Goal: Information Seeking & Learning: Learn about a topic

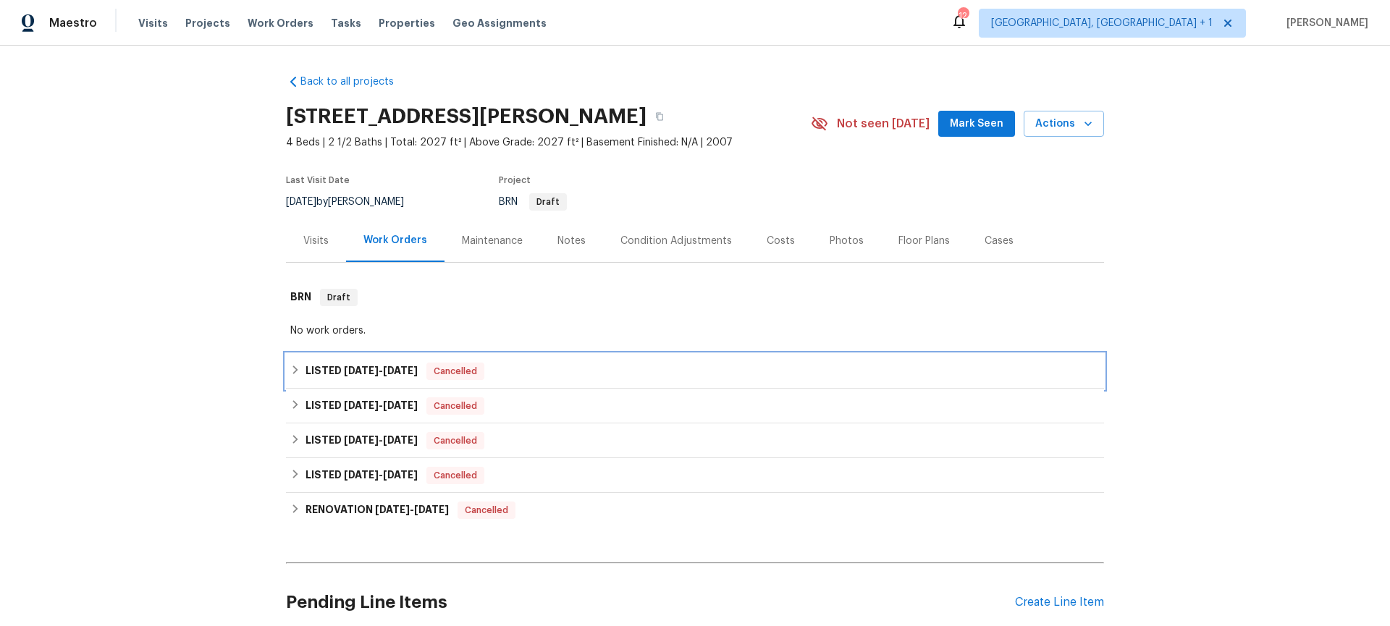
click at [332, 366] on h6 "LISTED 8/26/25 - 8/29/25" at bounding box center [361, 371] width 112 height 17
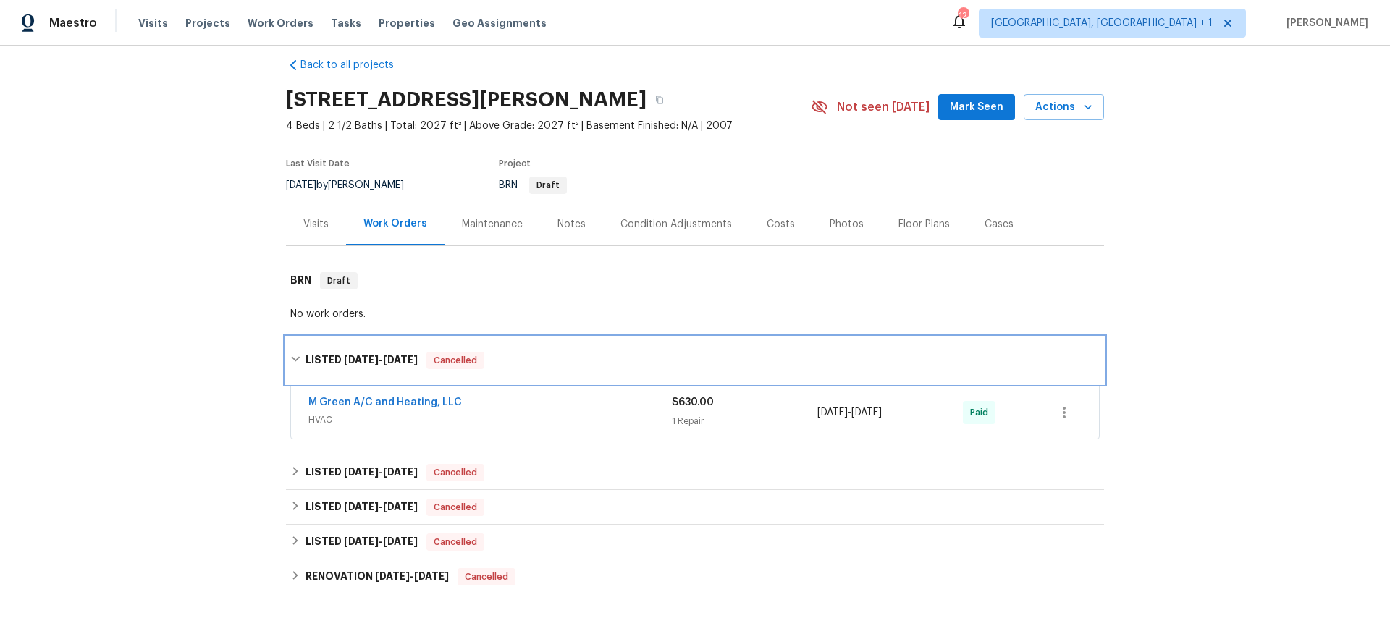
scroll to position [28, 0]
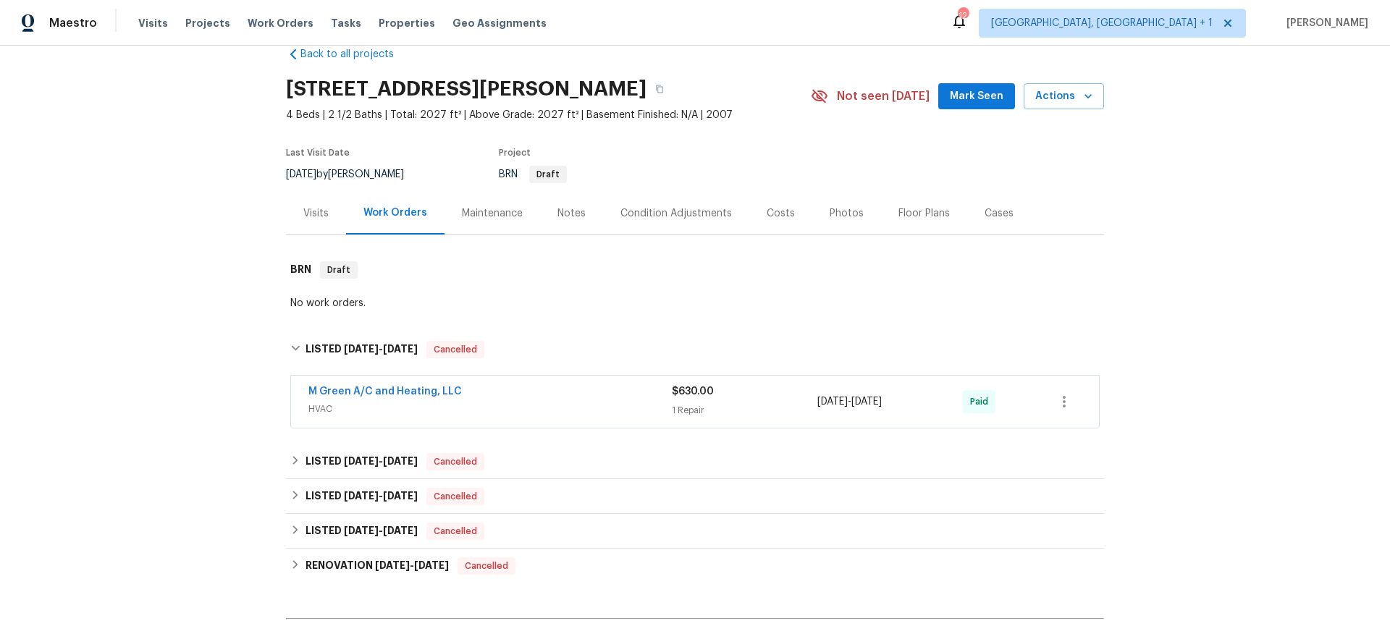
click at [416, 412] on span "HVAC" at bounding box center [489, 409] width 363 height 14
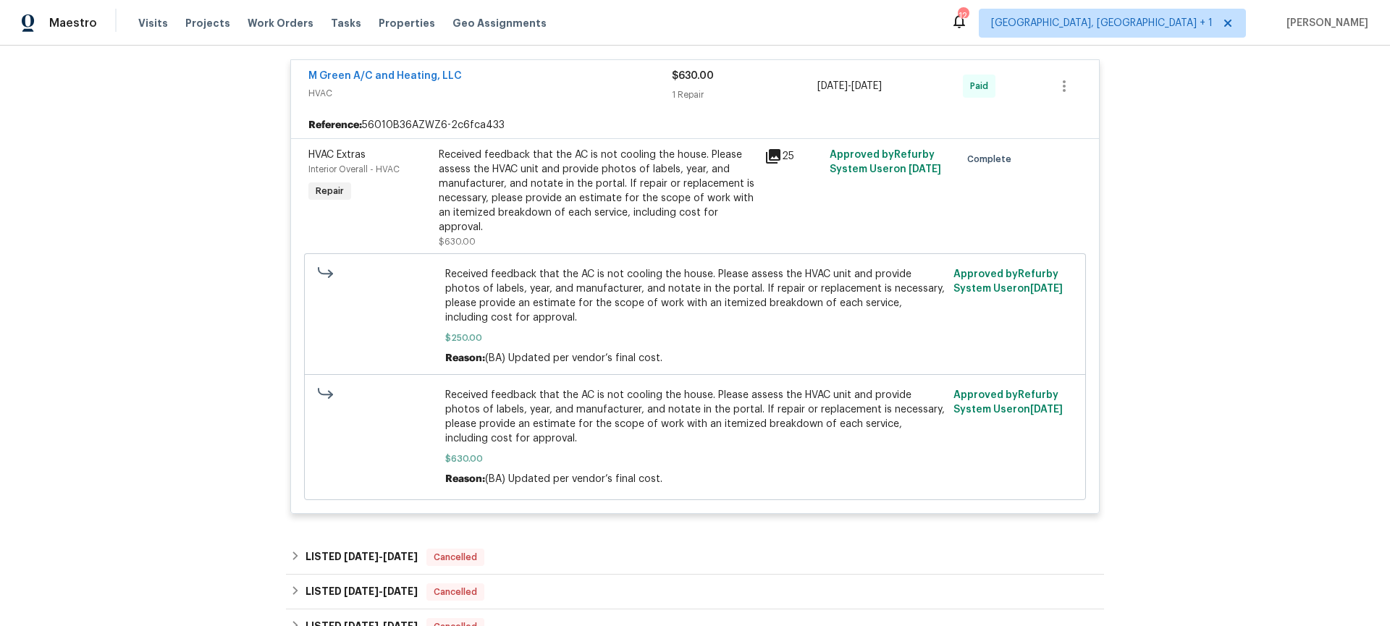
scroll to position [383, 0]
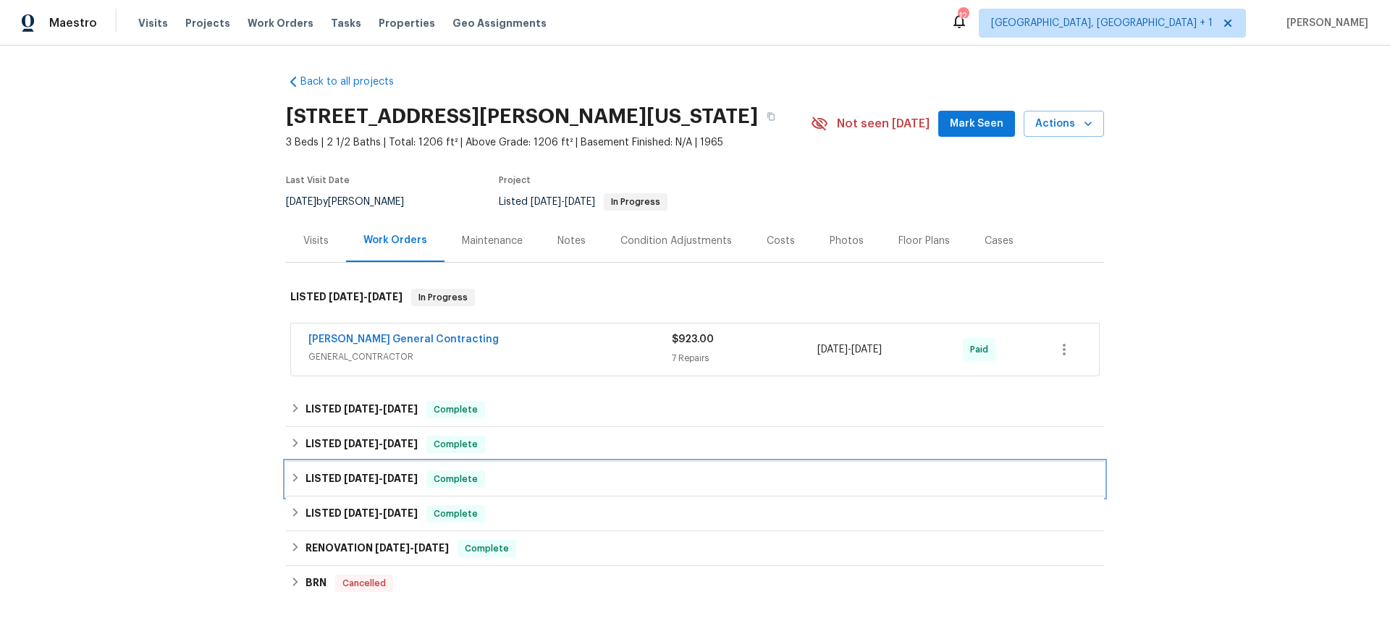
click at [331, 477] on h6 "LISTED [DATE] - [DATE]" at bounding box center [361, 478] width 112 height 17
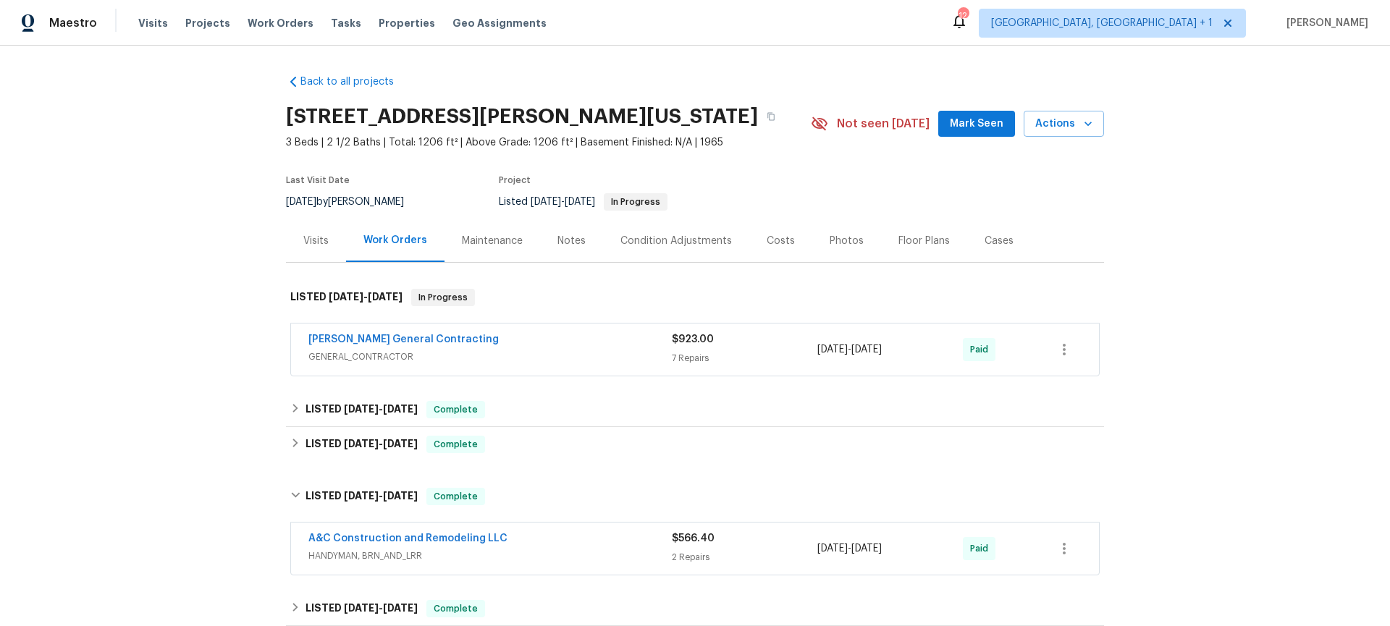
click at [545, 549] on span "HANDYMAN, BRN_AND_LRR" at bounding box center [489, 556] width 363 height 14
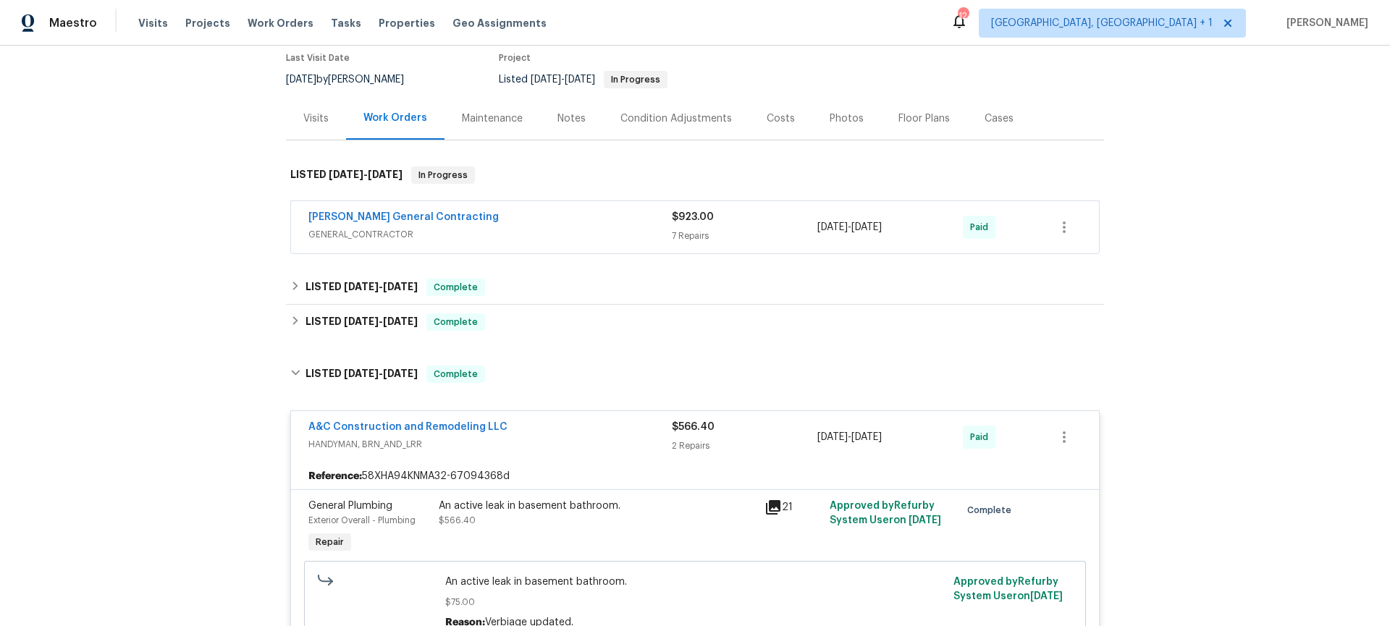
scroll to position [124, 0]
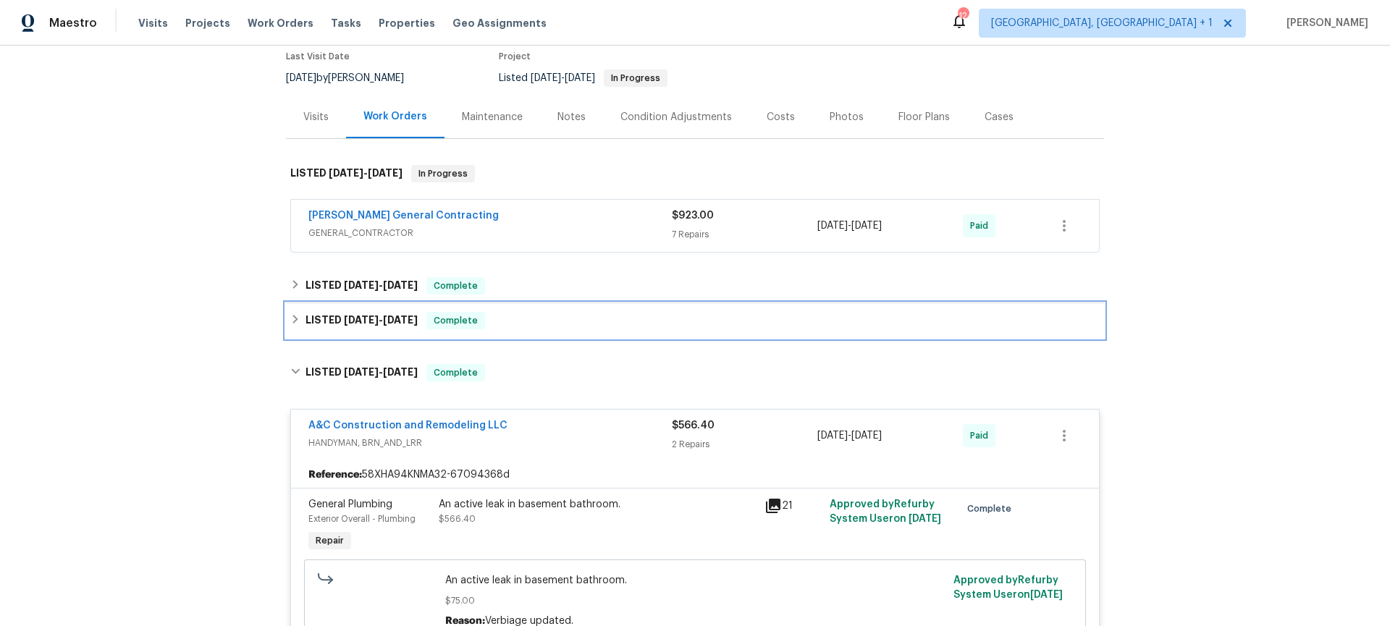
click at [487, 322] on div "LISTED [DATE] - [DATE] Complete" at bounding box center [694, 320] width 809 height 17
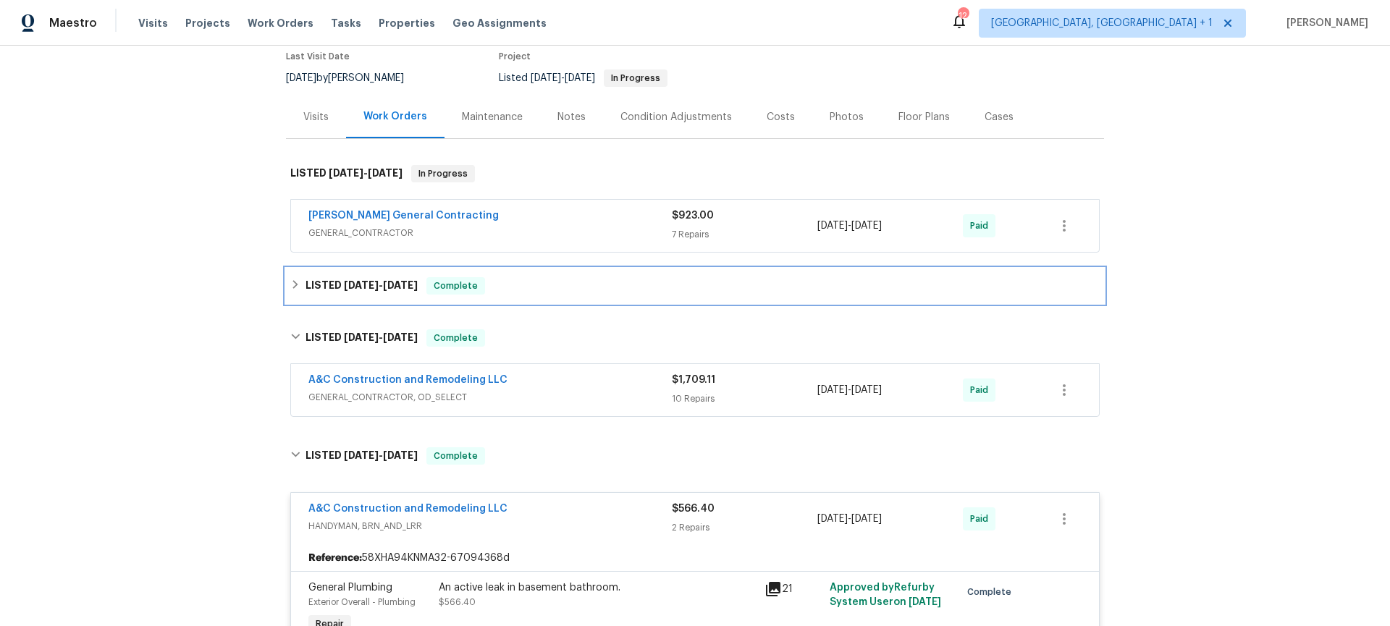
click at [507, 290] on div "LISTED [DATE] - [DATE] Complete" at bounding box center [694, 285] width 809 height 17
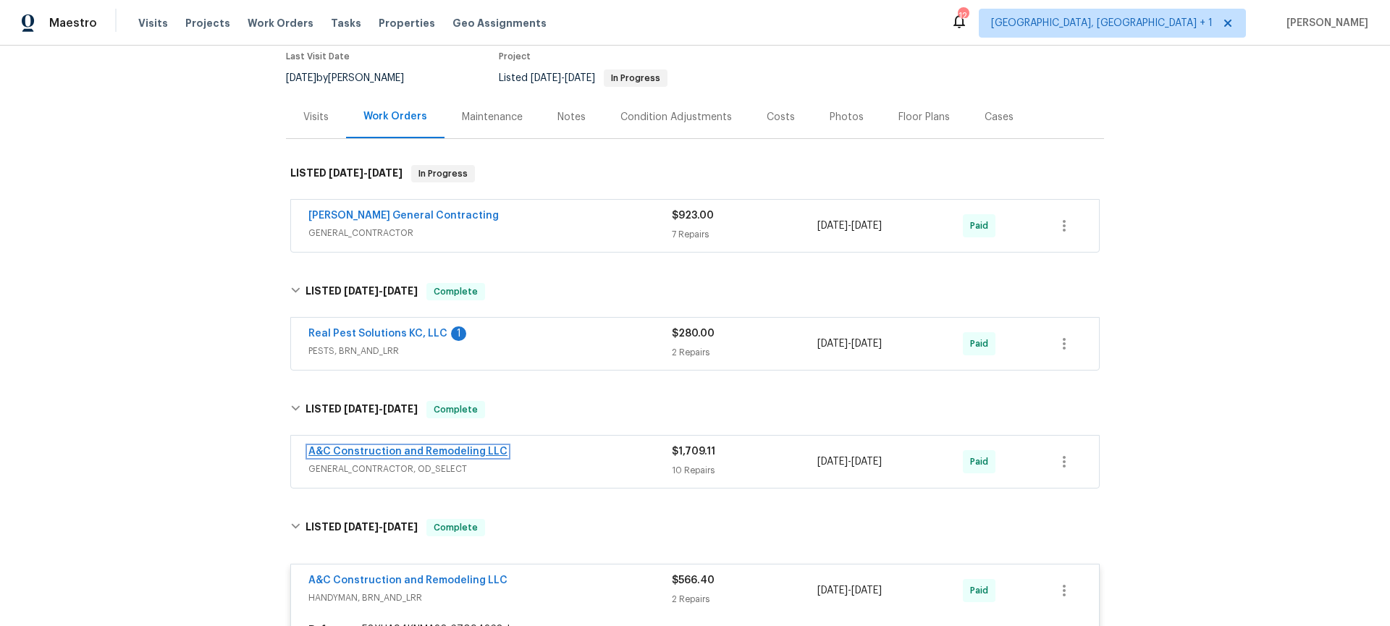
click at [435, 454] on link "A&C Construction and Remodeling LLC" at bounding box center [407, 452] width 199 height 10
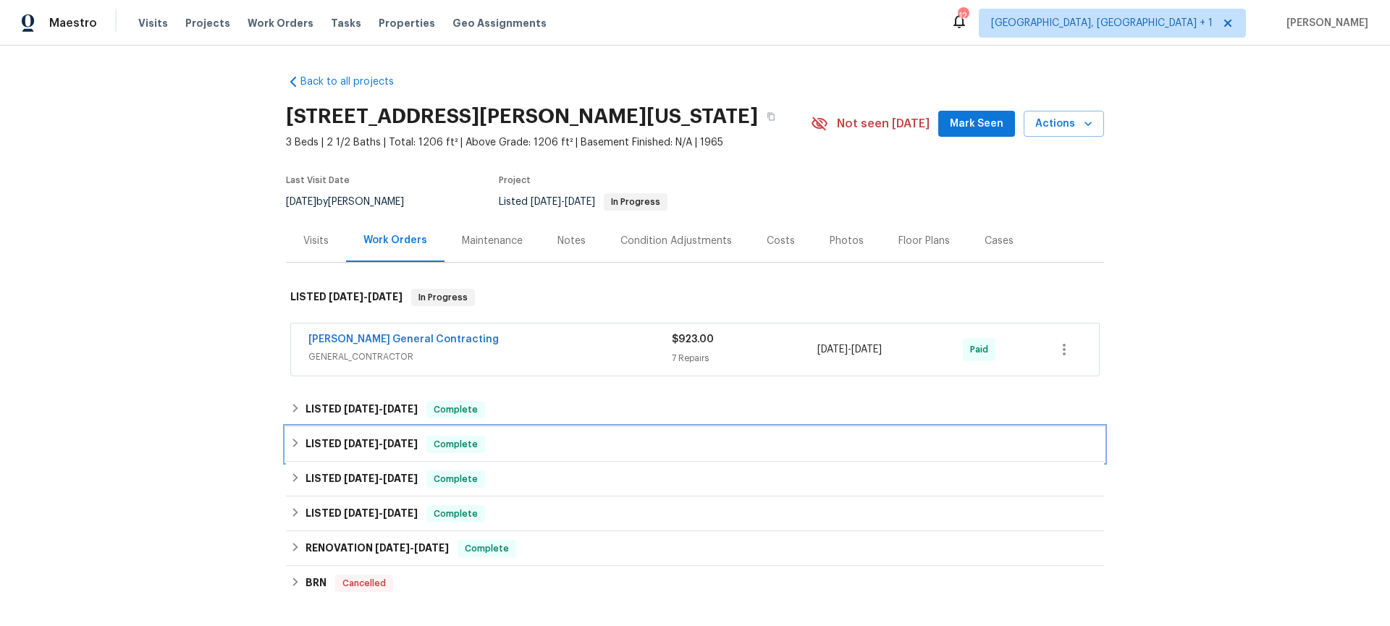
click at [523, 446] on div "LISTED [DATE] - [DATE] Complete" at bounding box center [694, 444] width 809 height 17
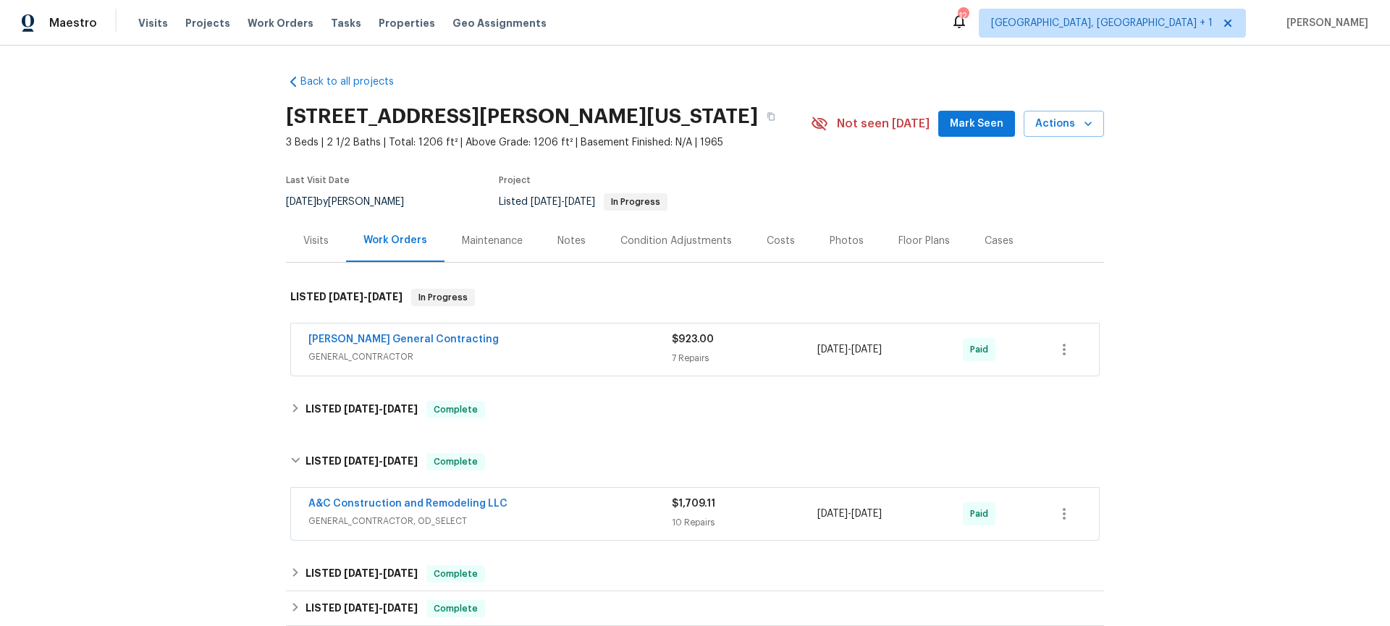
click at [578, 523] on span "GENERAL_CONTRACTOR, OD_SELECT" at bounding box center [489, 521] width 363 height 14
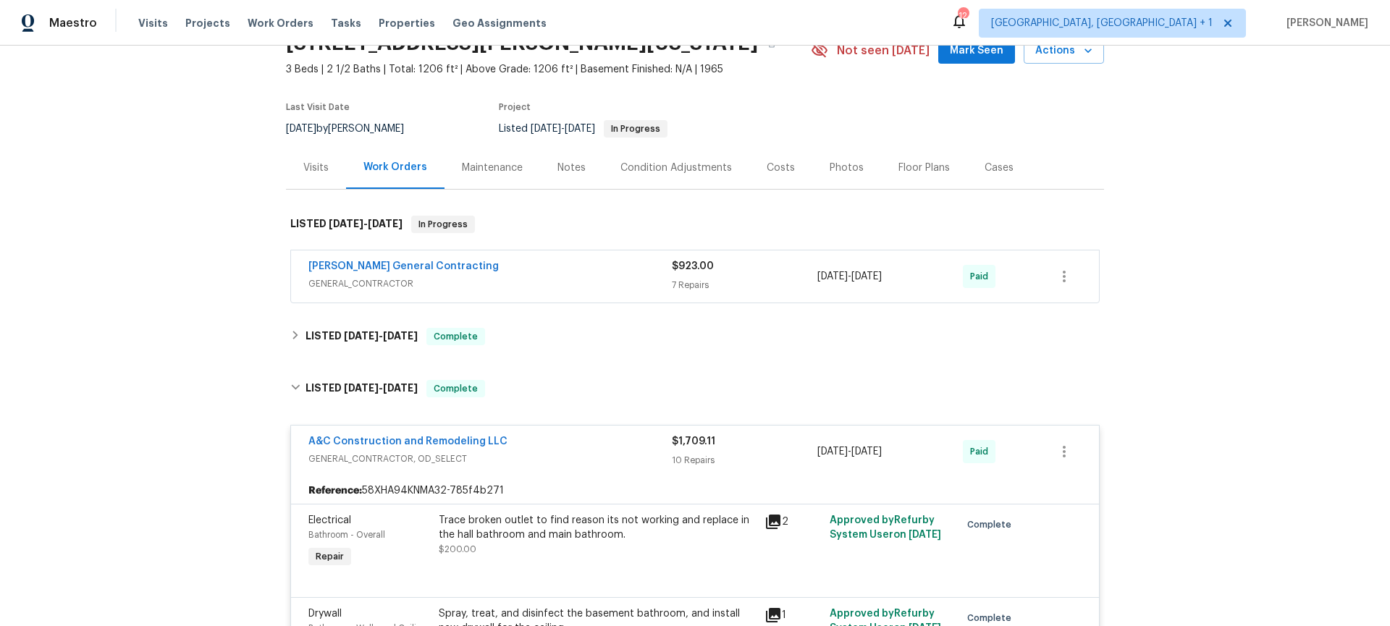
scroll to position [258, 0]
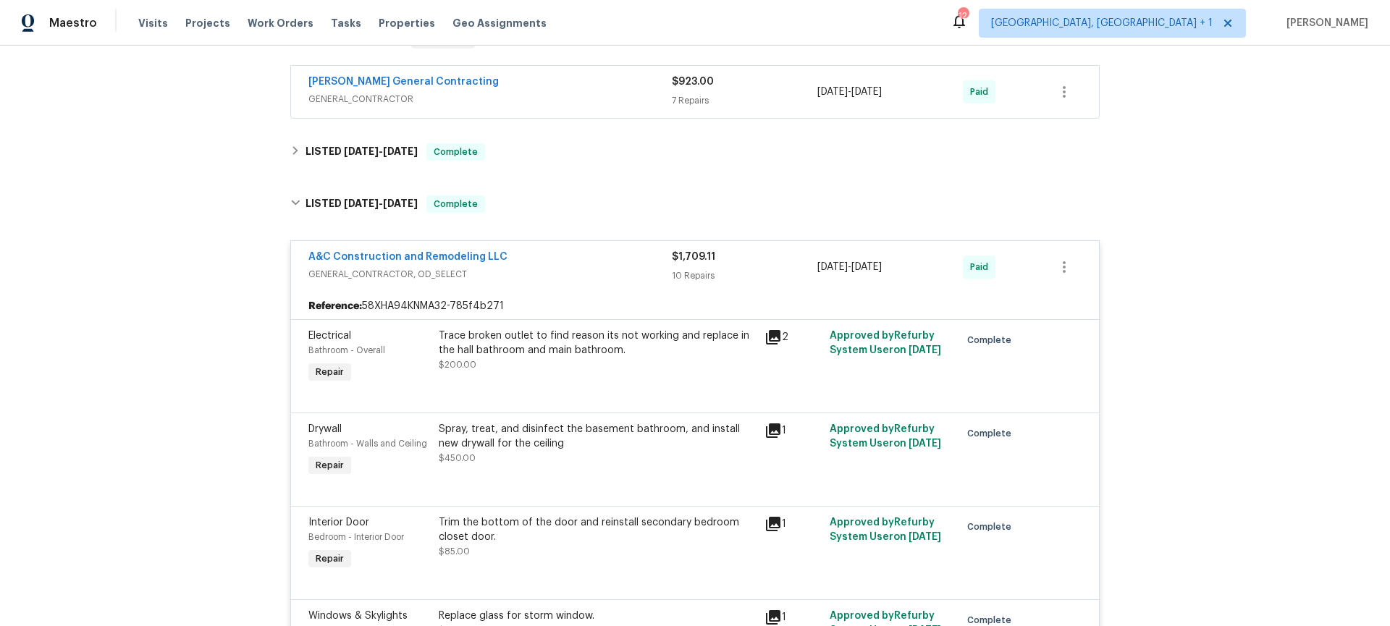
click at [512, 350] on div "Trace broken outlet to find reason its not working and replace in the hall bath…" at bounding box center [597, 343] width 317 height 29
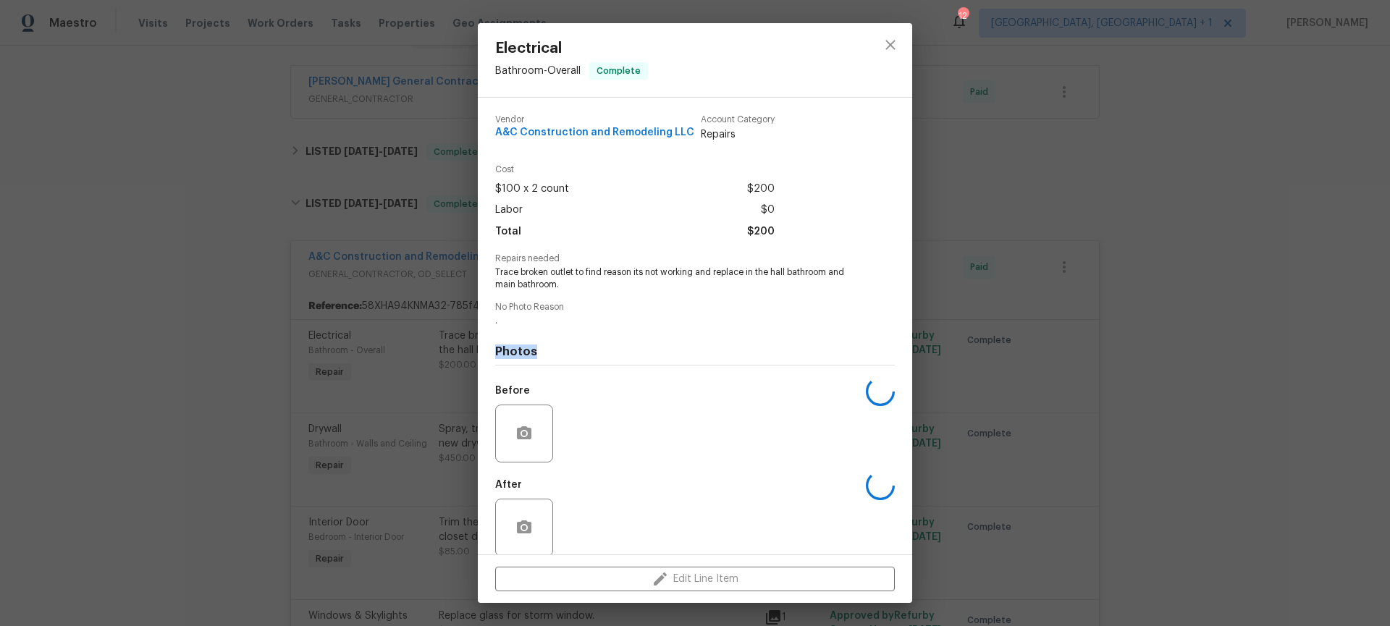
click at [512, 350] on h4 "Photos" at bounding box center [695, 352] width 400 height 14
click at [557, 275] on span "Trace broken outlet to find reason its not working and replace in the hall bath…" at bounding box center [675, 278] width 360 height 25
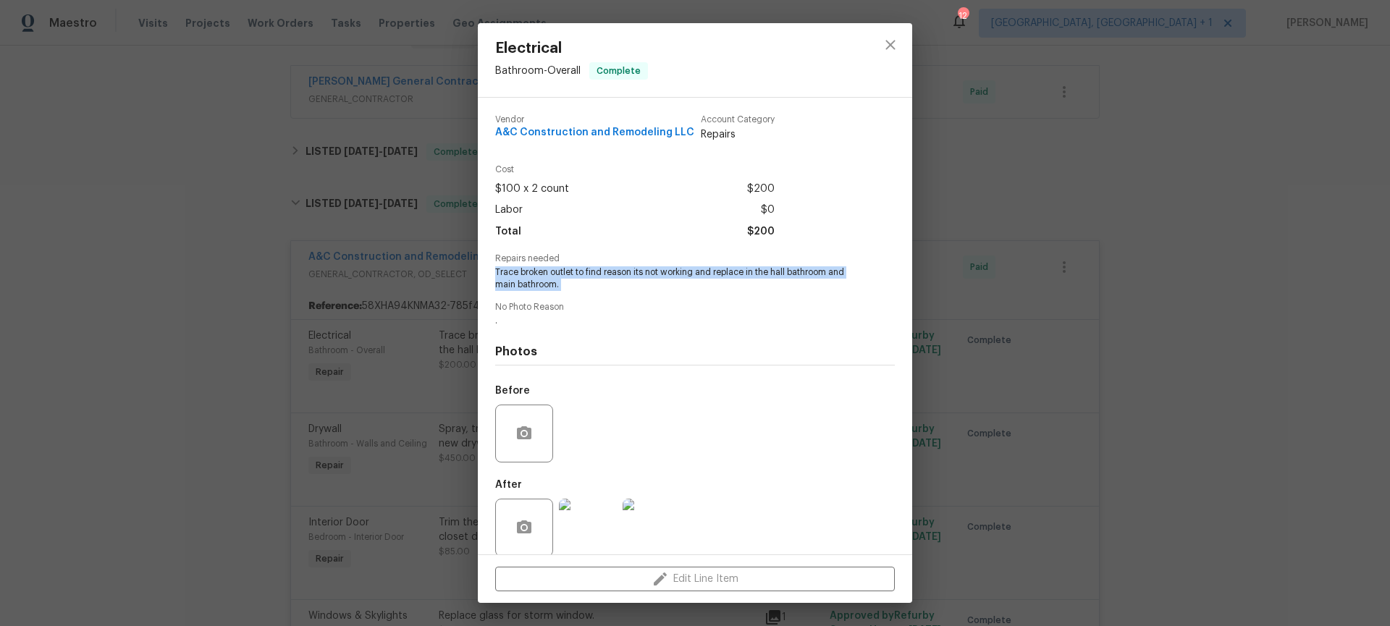
click at [557, 275] on span "Trace broken outlet to find reason its not working and replace in the hall bath…" at bounding box center [675, 278] width 360 height 25
click at [705, 298] on div "Vendor A&C Construction and Remodeling LLC Account Category Repairs Cost $100 x…" at bounding box center [695, 335] width 400 height 462
click at [193, 489] on div "Electrical Bathroom - Overall Complete Vendor A&C Construction and Remodeling L…" at bounding box center [695, 313] width 1390 height 626
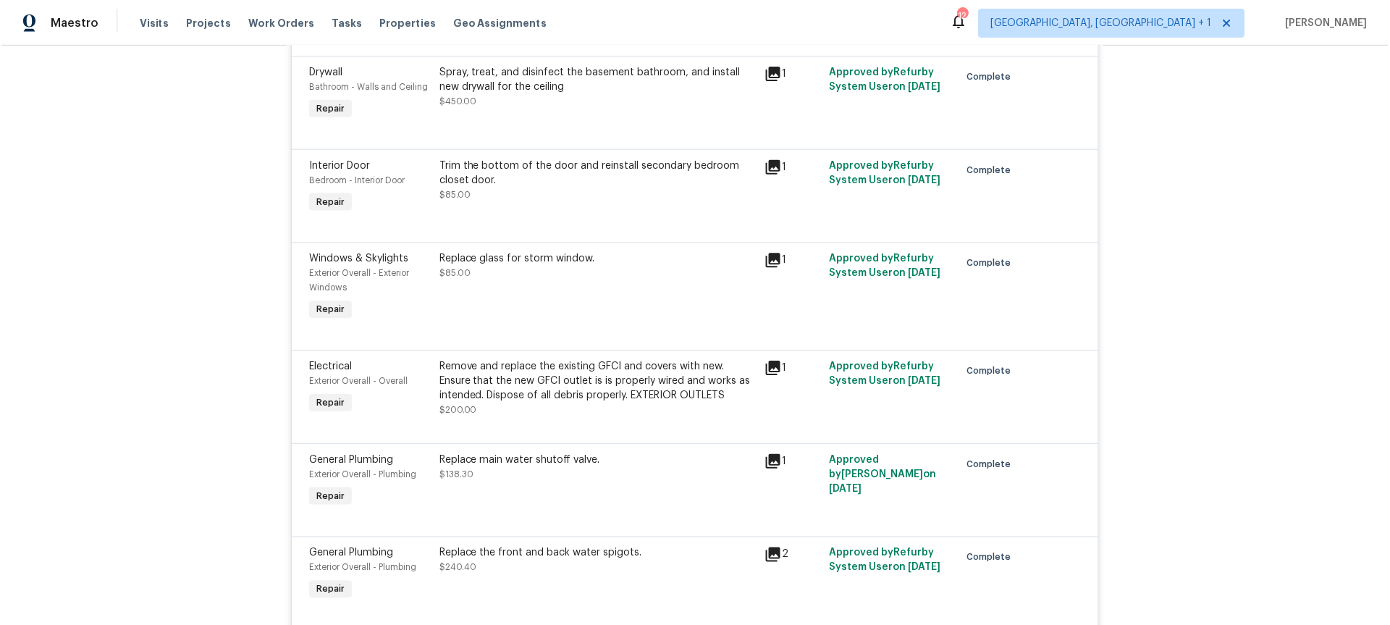
scroll to position [646, 0]
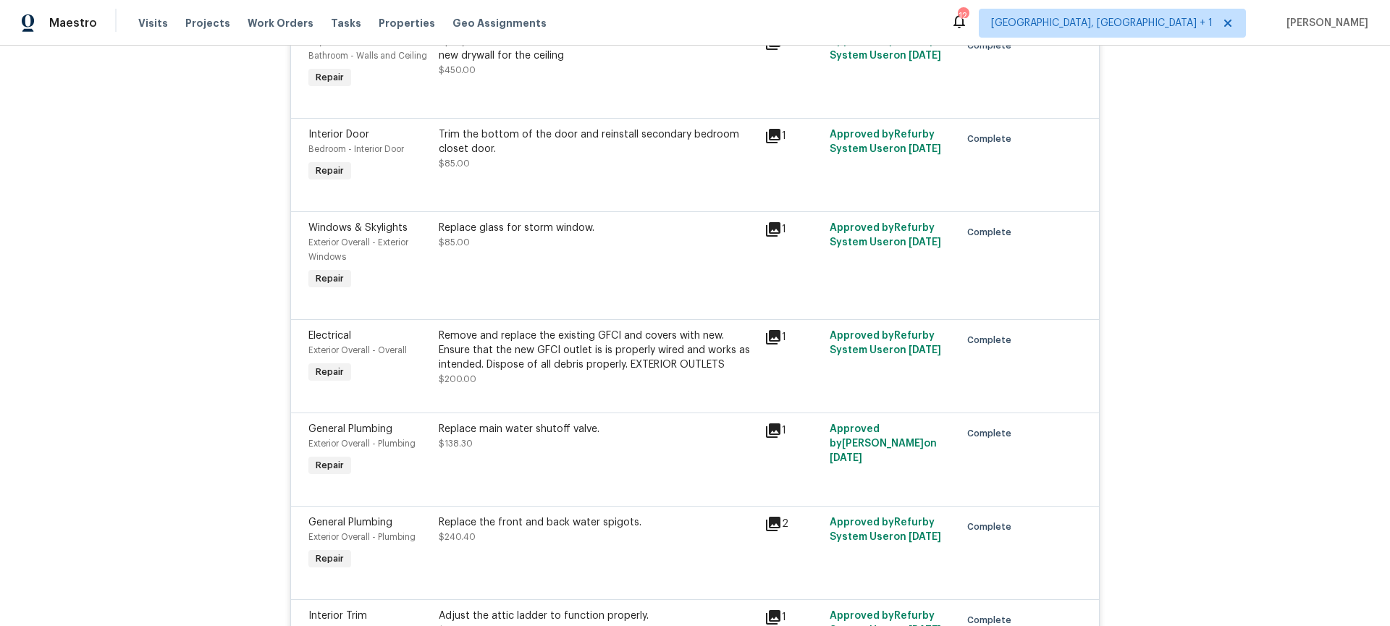
click at [439, 138] on div "Trim the bottom of the door and reinstall secondary bedroom closet door." at bounding box center [597, 141] width 317 height 29
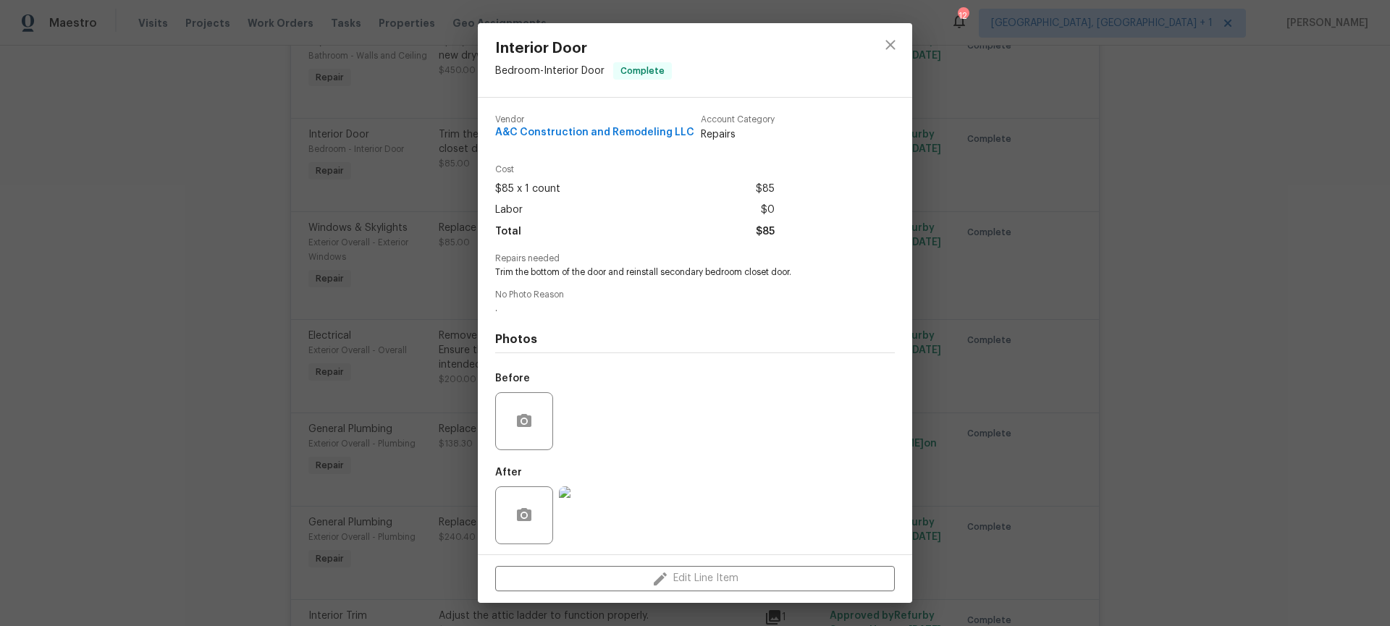
click at [515, 266] on span "Trim the bottom of the door and reinstall secondary bedroom closet door." at bounding box center [675, 272] width 360 height 12
click at [512, 271] on span "Trim the bottom of the door and reinstall secondary bedroom closet door." at bounding box center [675, 272] width 360 height 12
copy span "Trim the bottom of the door and reinstall secondary bedroom closet door."
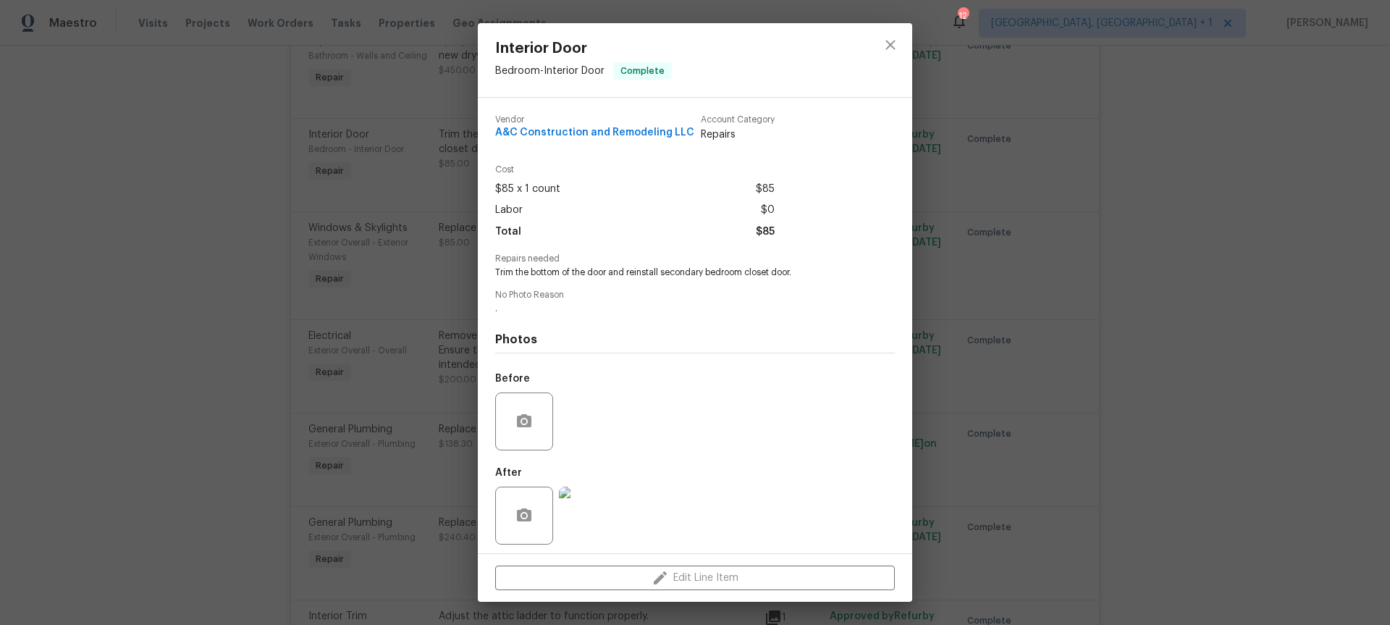
click at [193, 345] on div "Interior Door Bedroom - Interior Door Complete Vendor A&C Construction and Remo…" at bounding box center [695, 312] width 1390 height 625
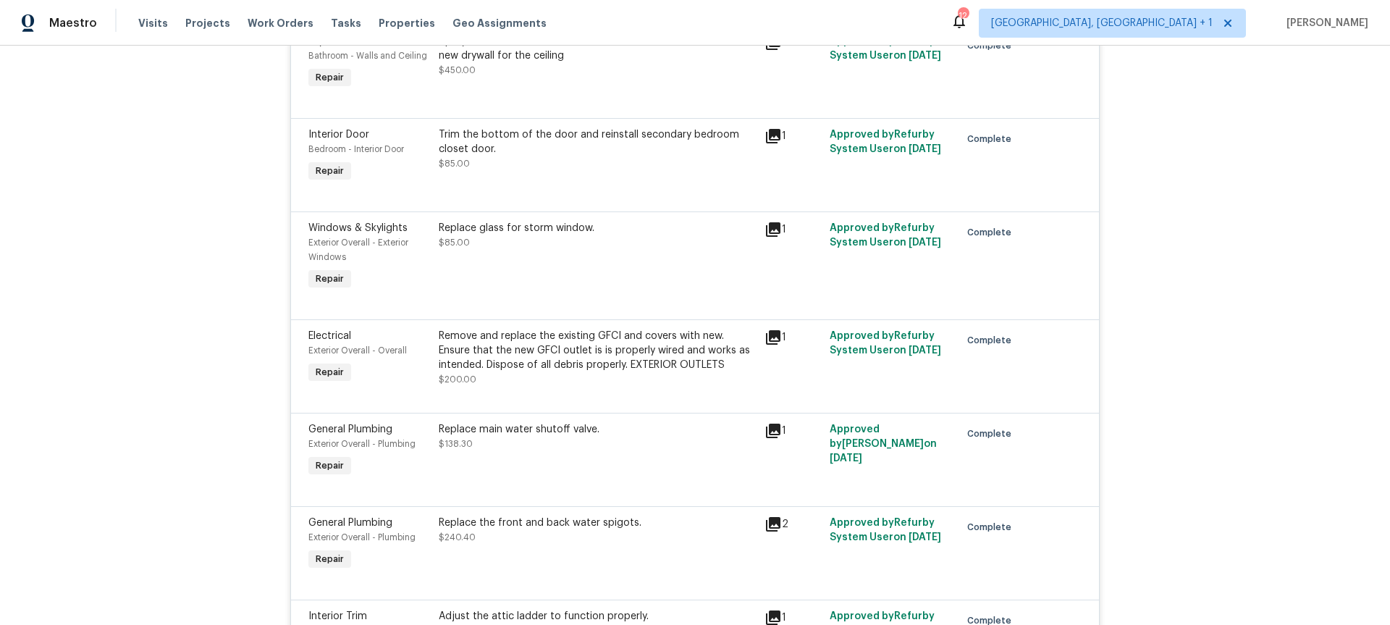
click at [474, 226] on div "Replace glass for storm window." at bounding box center [597, 228] width 317 height 14
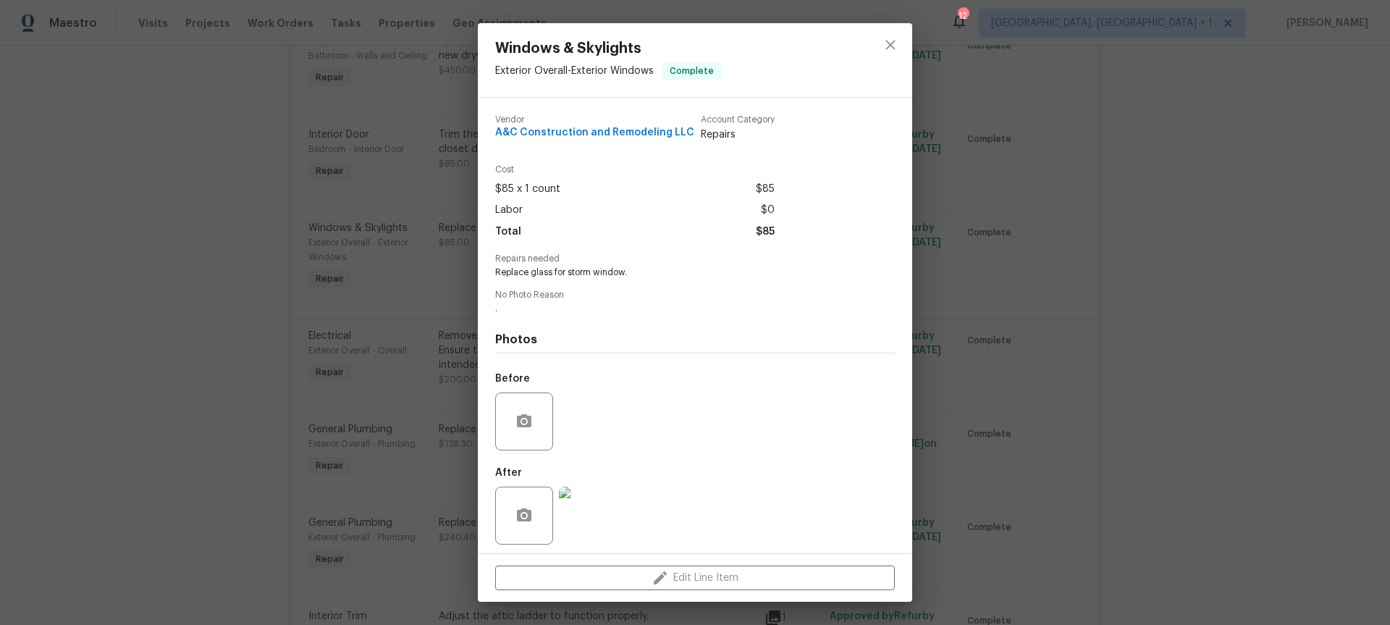
click at [530, 275] on span "Replace glass for storm window." at bounding box center [675, 272] width 360 height 12
copy span "Replace glass for storm window."
click at [277, 313] on div "Windows & Skylights Exterior Overall - Exterior Windows Complete Vendor A&C Con…" at bounding box center [695, 312] width 1390 height 625
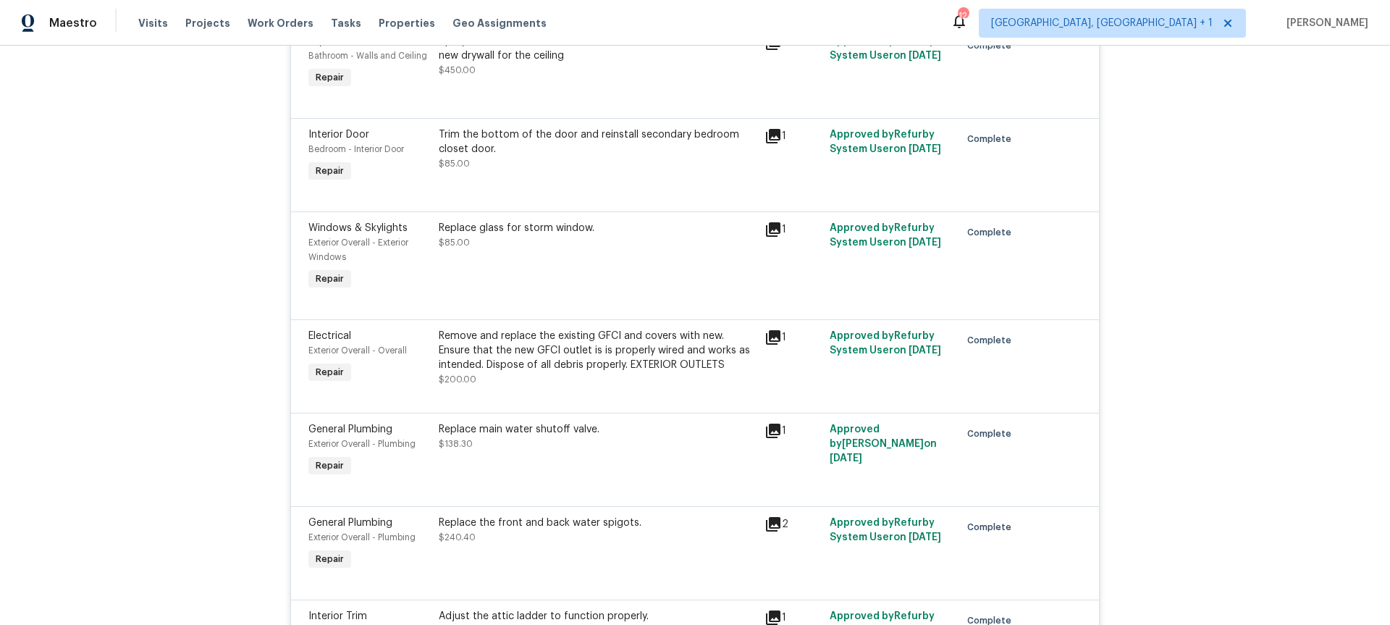
click at [554, 355] on div "Remove and replace the existing GFCI and covers with new. Ensure that the new G…" at bounding box center [597, 350] width 317 height 43
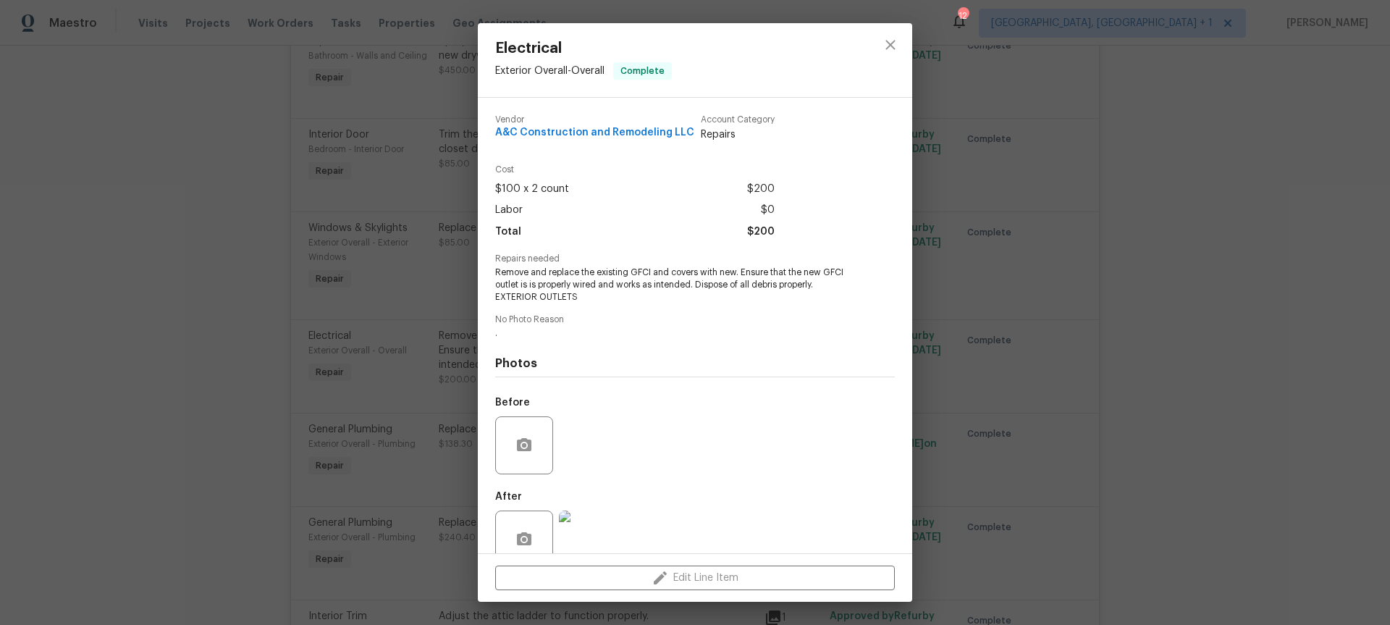
click at [171, 324] on div "Electrical Exterior Overall - Overall Complete Vendor A&C Construction and Remo…" at bounding box center [695, 312] width 1390 height 625
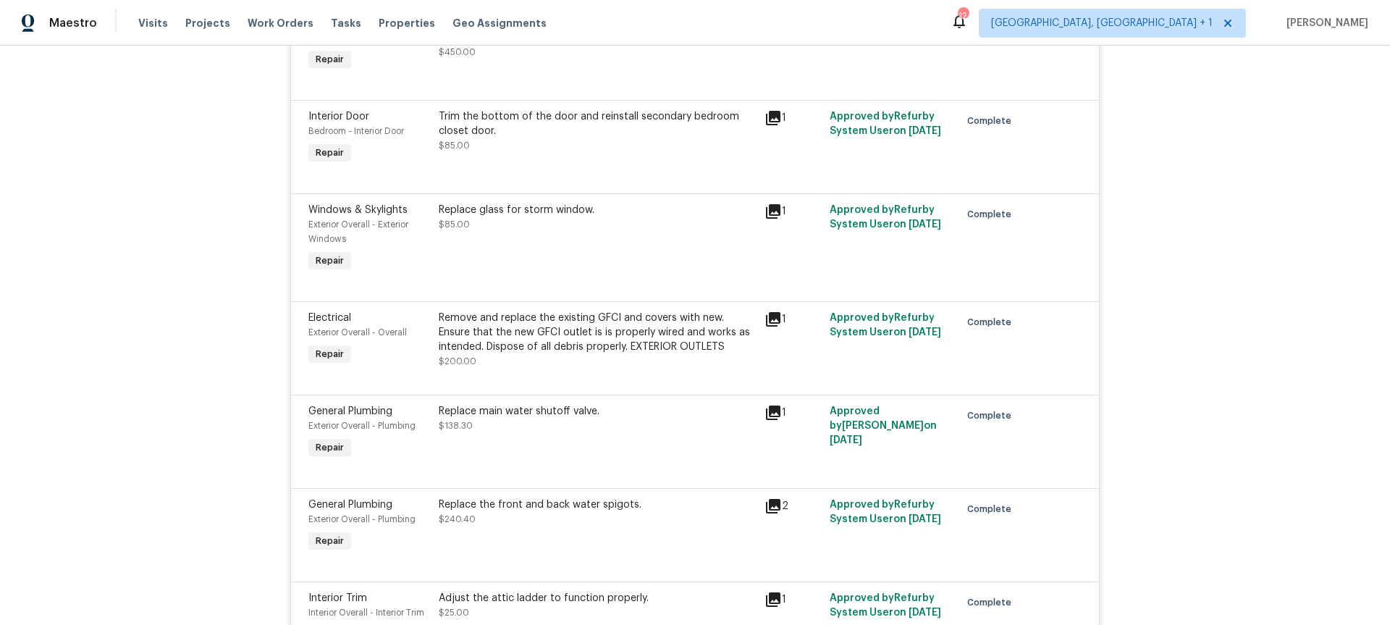
scroll to position [667, 0]
click at [496, 406] on div "Replace main water shutoff valve." at bounding box center [597, 408] width 317 height 14
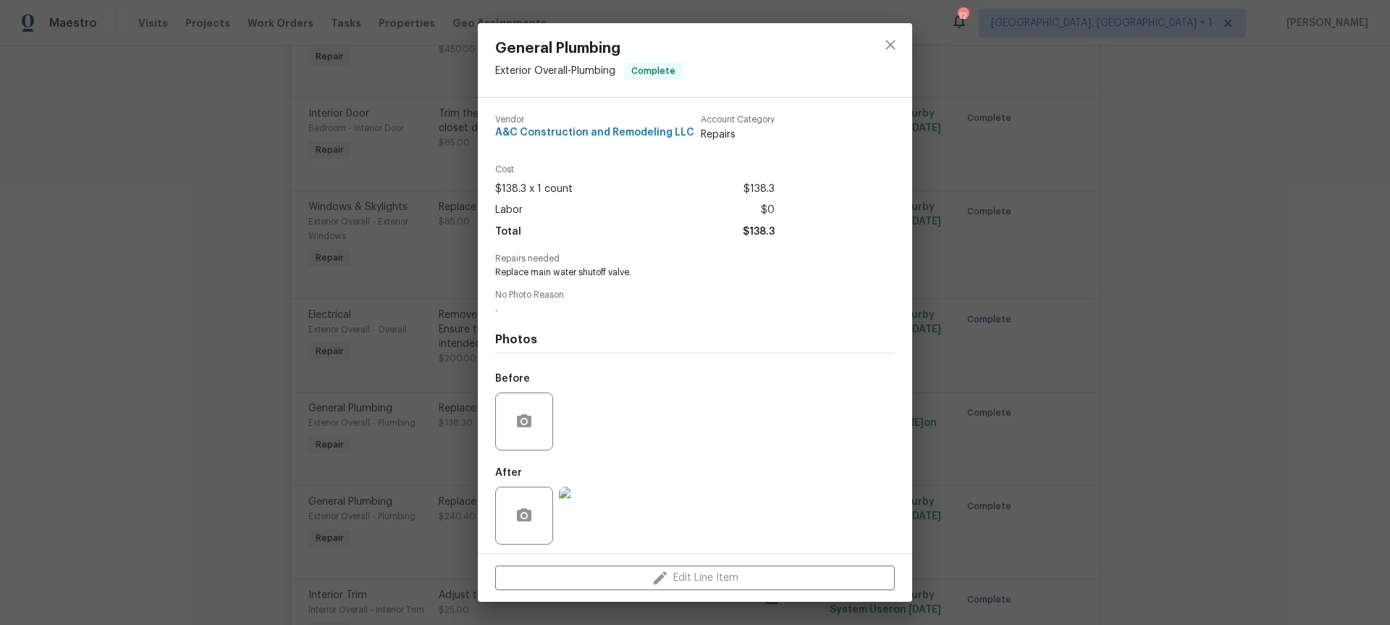
click at [563, 277] on span "Replace main water shutoff valve." at bounding box center [675, 272] width 360 height 12
copy span "Replace main water shutoff valve."
click at [178, 342] on div "General Plumbing Exterior Overall - Plumbing Complete Vendor A&C Construction a…" at bounding box center [695, 312] width 1390 height 625
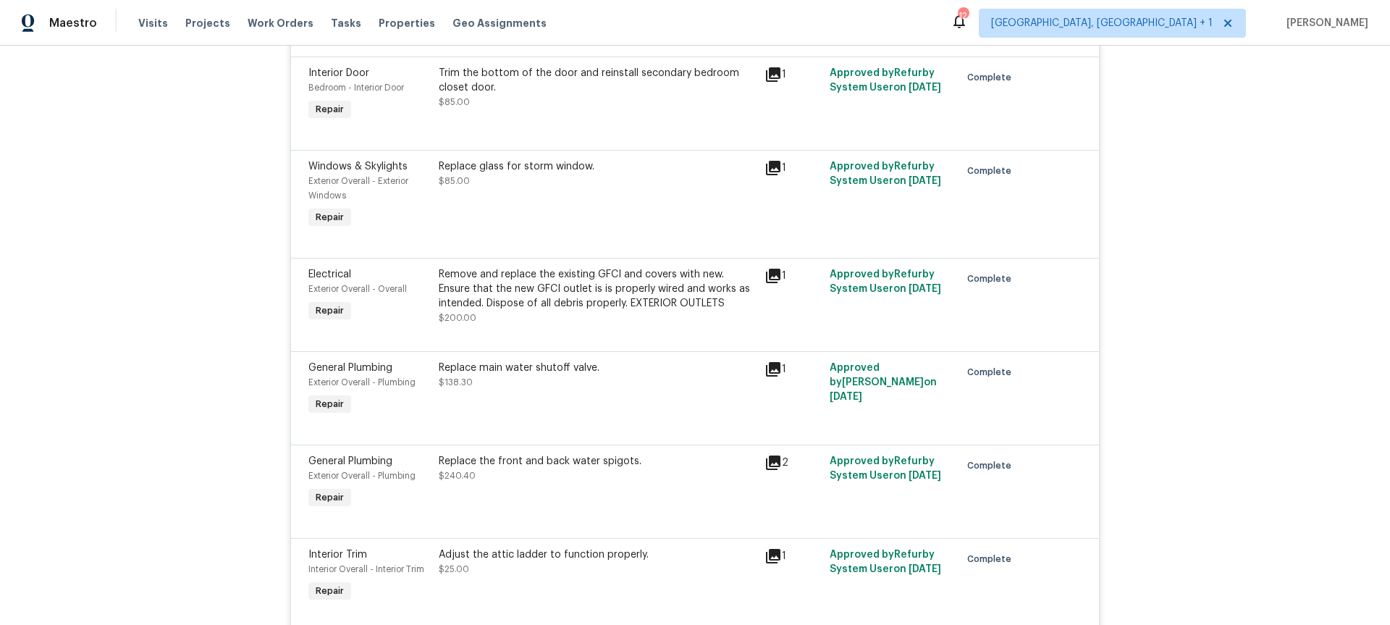
scroll to position [912, 0]
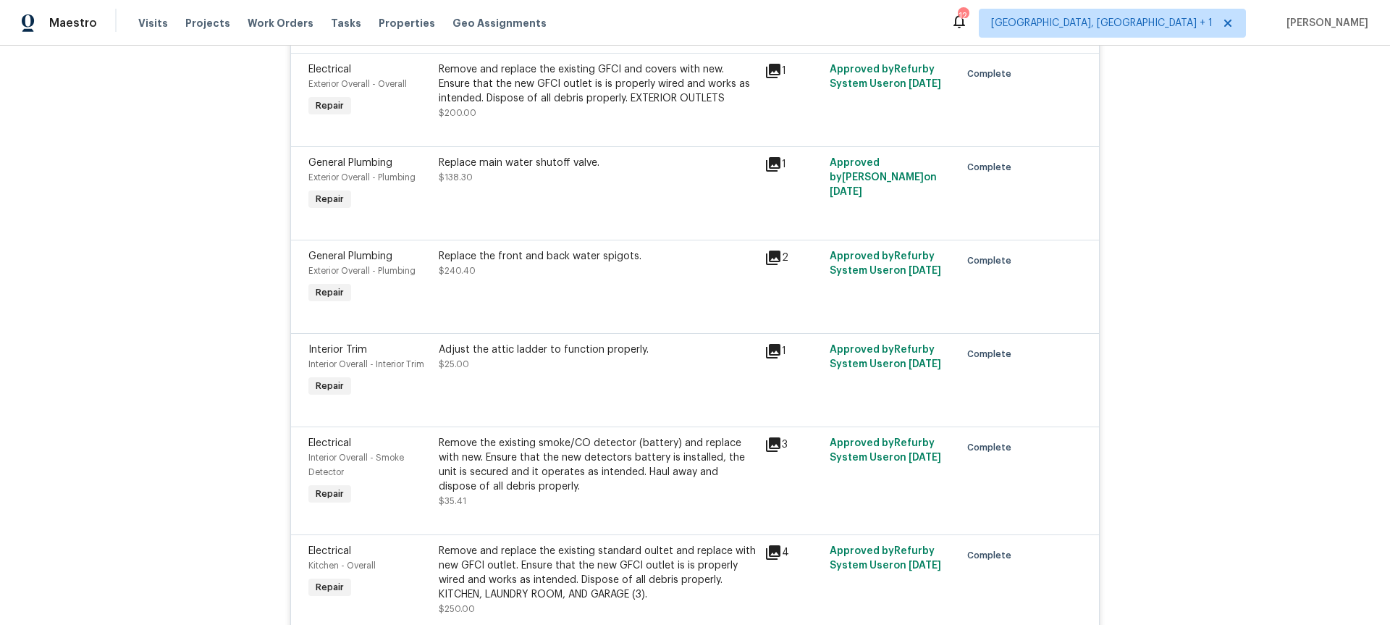
click at [598, 273] on div "Replace the front and back water spigots. $240.40" at bounding box center [597, 263] width 317 height 29
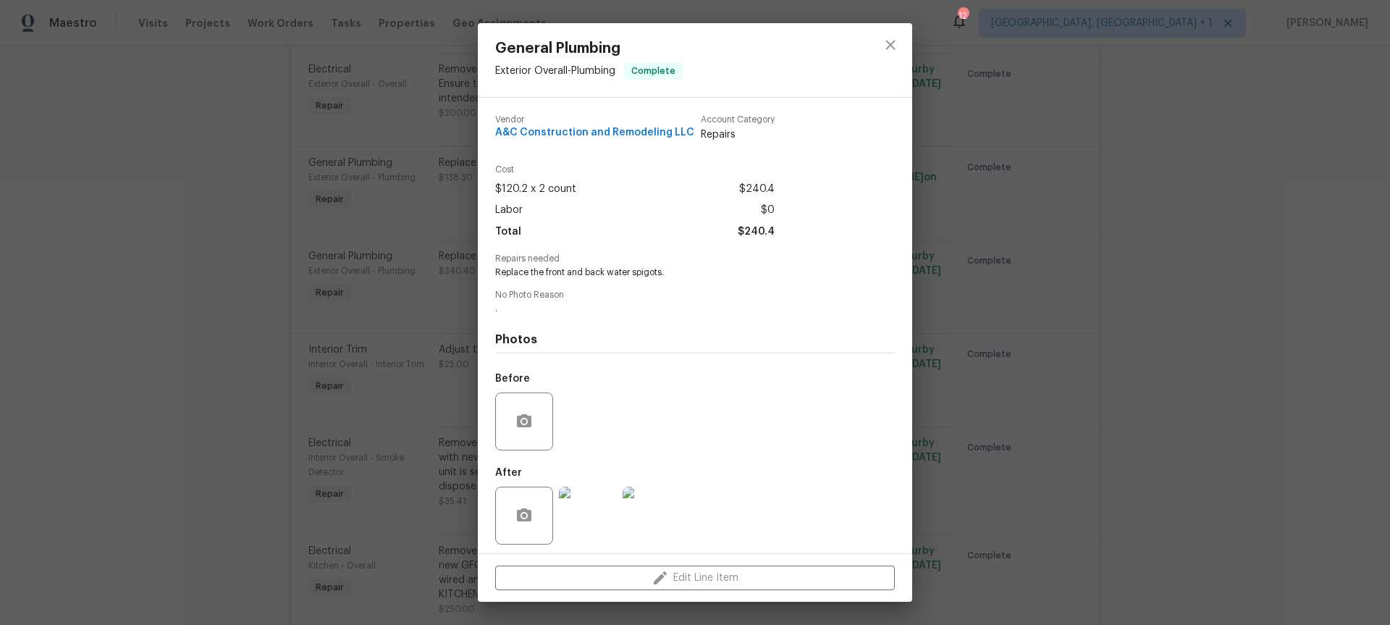
click at [572, 277] on span "Replace the front and back water spigots." at bounding box center [675, 272] width 360 height 12
copy span "Replace the front and back water spigots."
click at [224, 301] on div "General Plumbing Exterior Overall - Plumbing Complete Vendor A&C Construction a…" at bounding box center [695, 312] width 1390 height 625
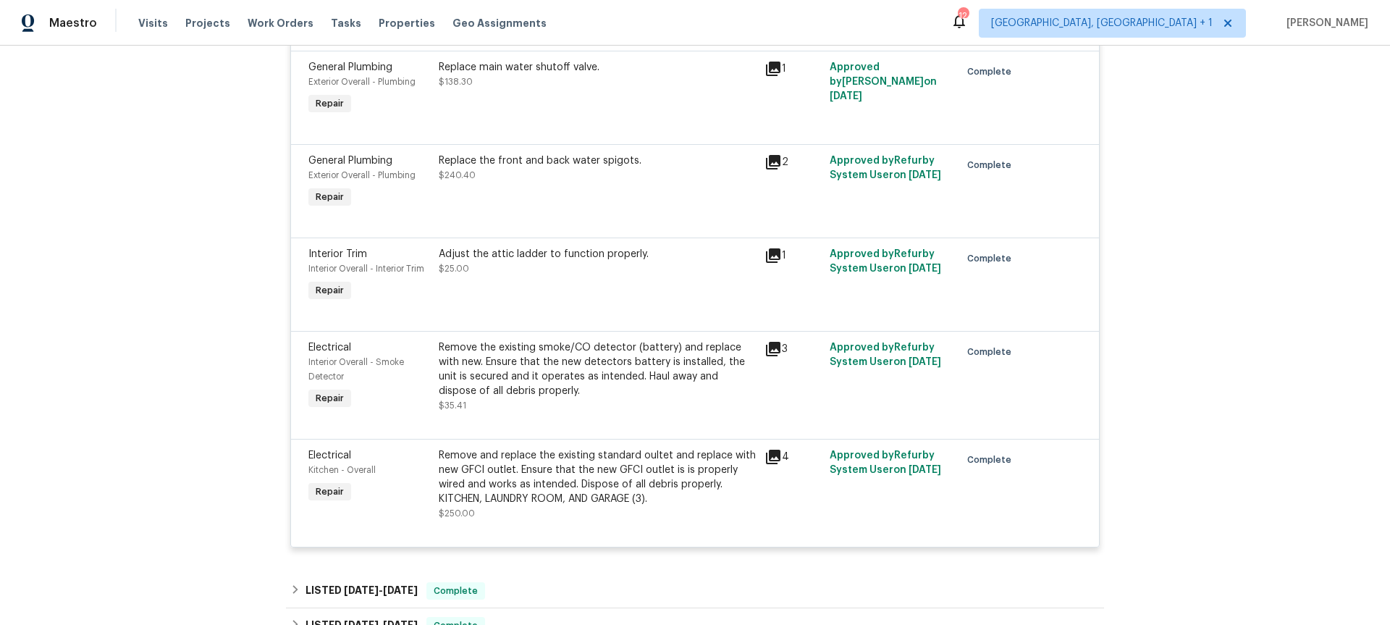
scroll to position [1017, 0]
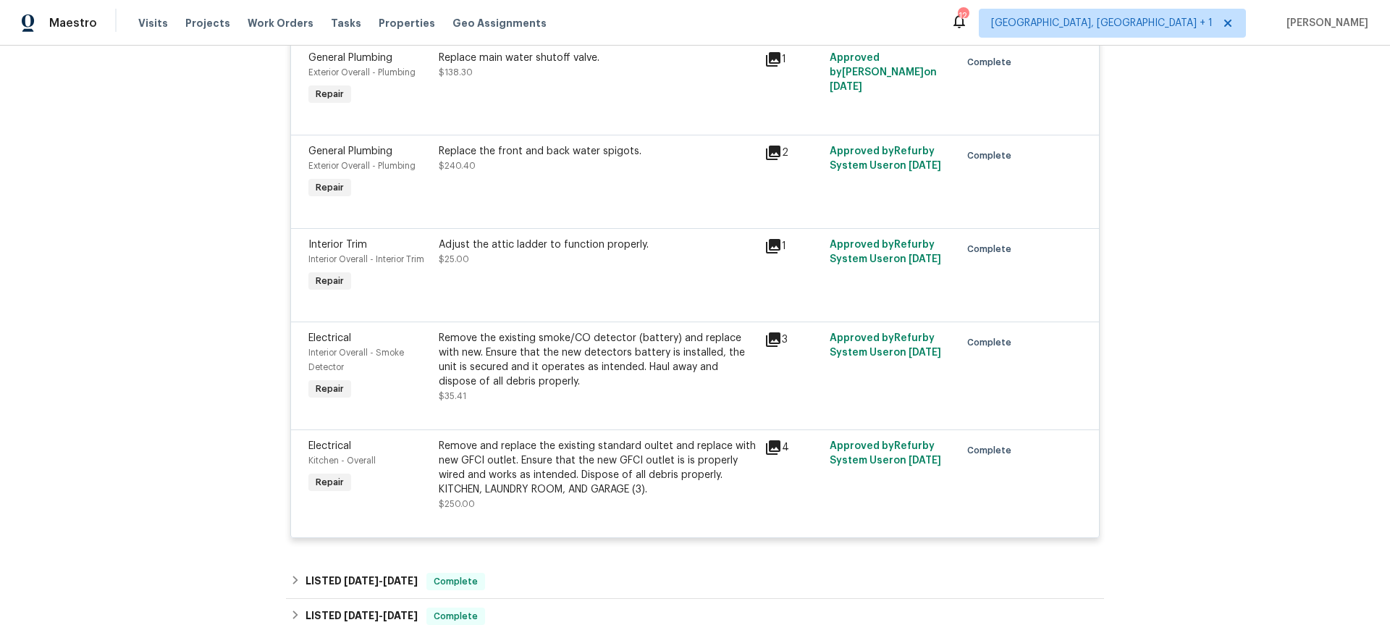
click at [514, 245] on div "Adjust the attic ladder to function properly." at bounding box center [597, 244] width 317 height 14
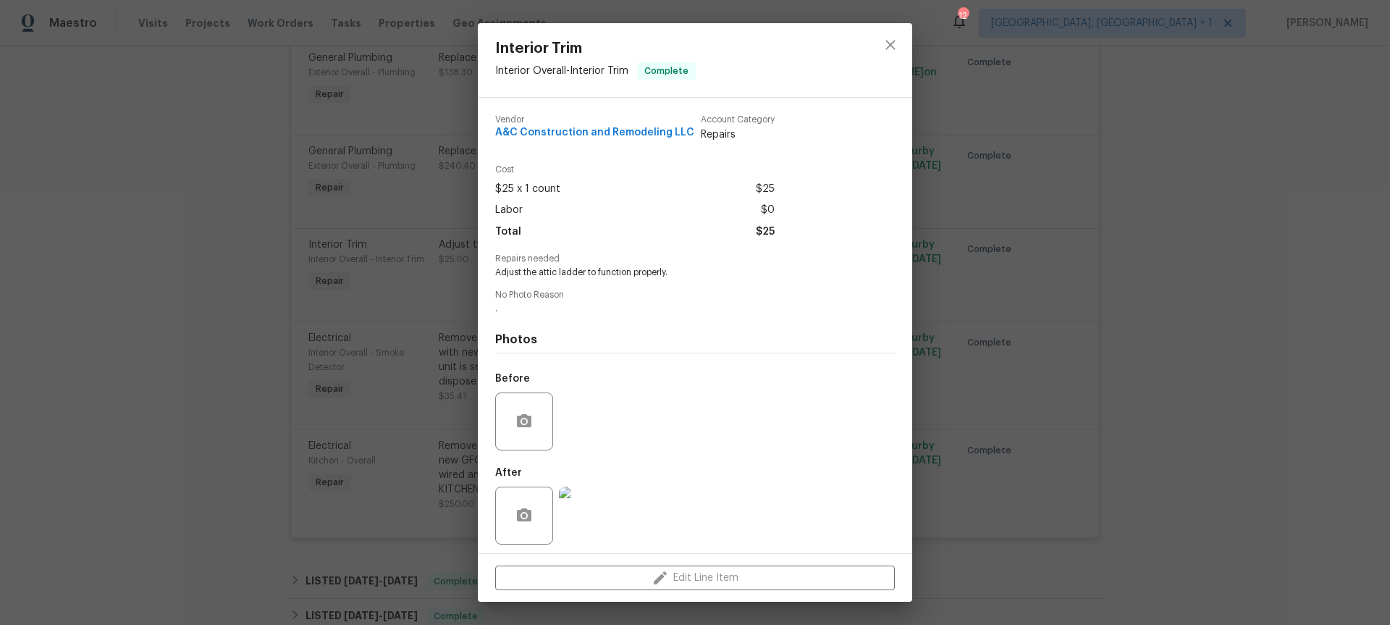
click at [569, 273] on span "Adjust the attic ladder to function properly." at bounding box center [675, 272] width 360 height 12
copy span "Adjust the attic ladder to function properly."
click at [223, 394] on div "Interior Trim Interior Overall - Interior Trim Complete Vendor A&C Construction…" at bounding box center [695, 312] width 1390 height 625
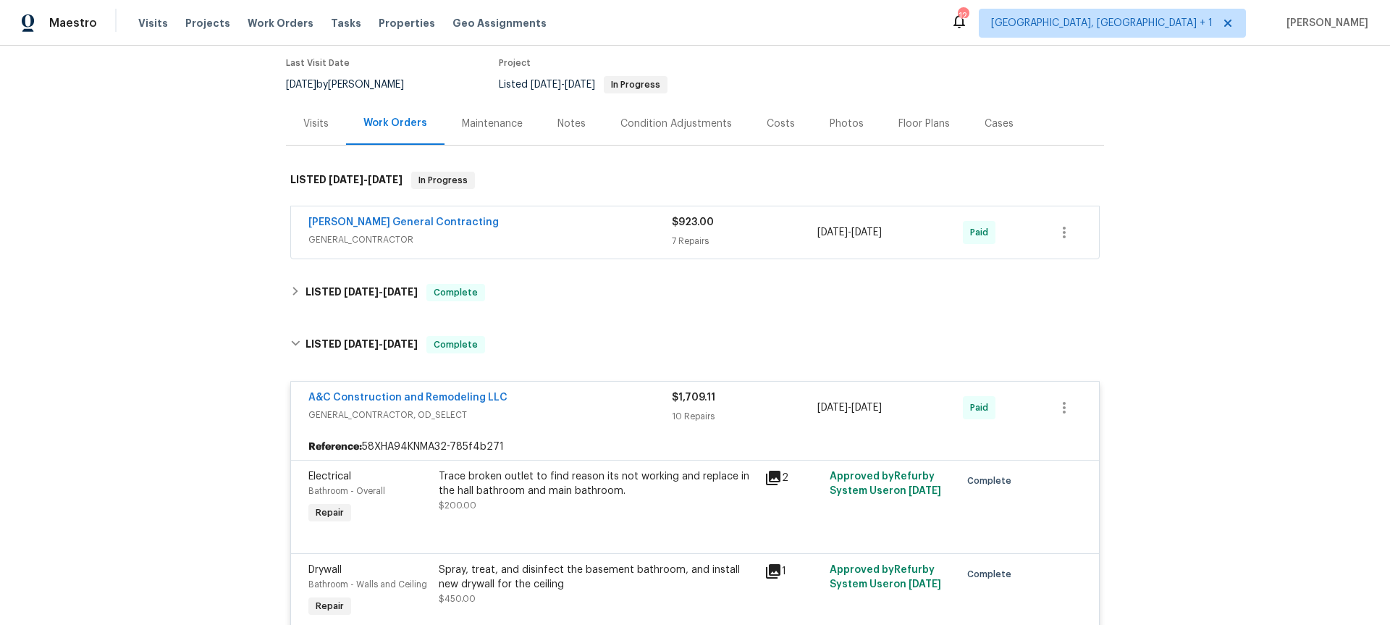
scroll to position [110, 0]
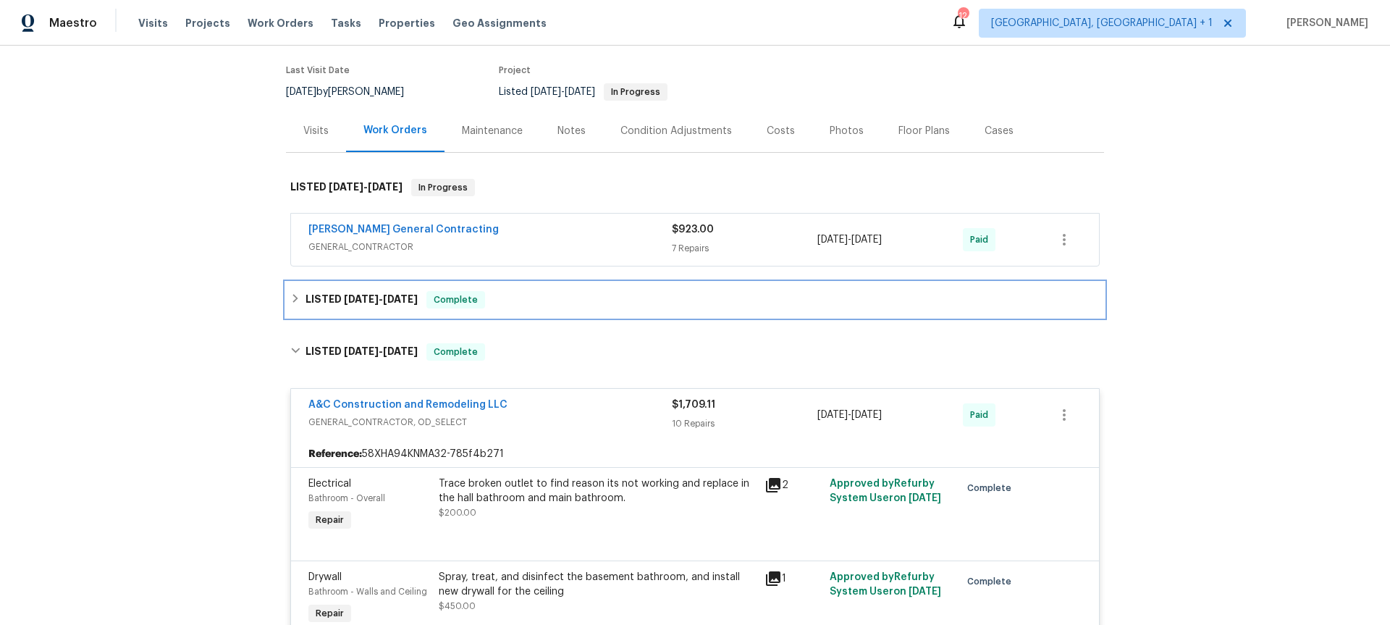
click at [550, 295] on div "LISTED [DATE] - [DATE] Complete" at bounding box center [694, 299] width 809 height 17
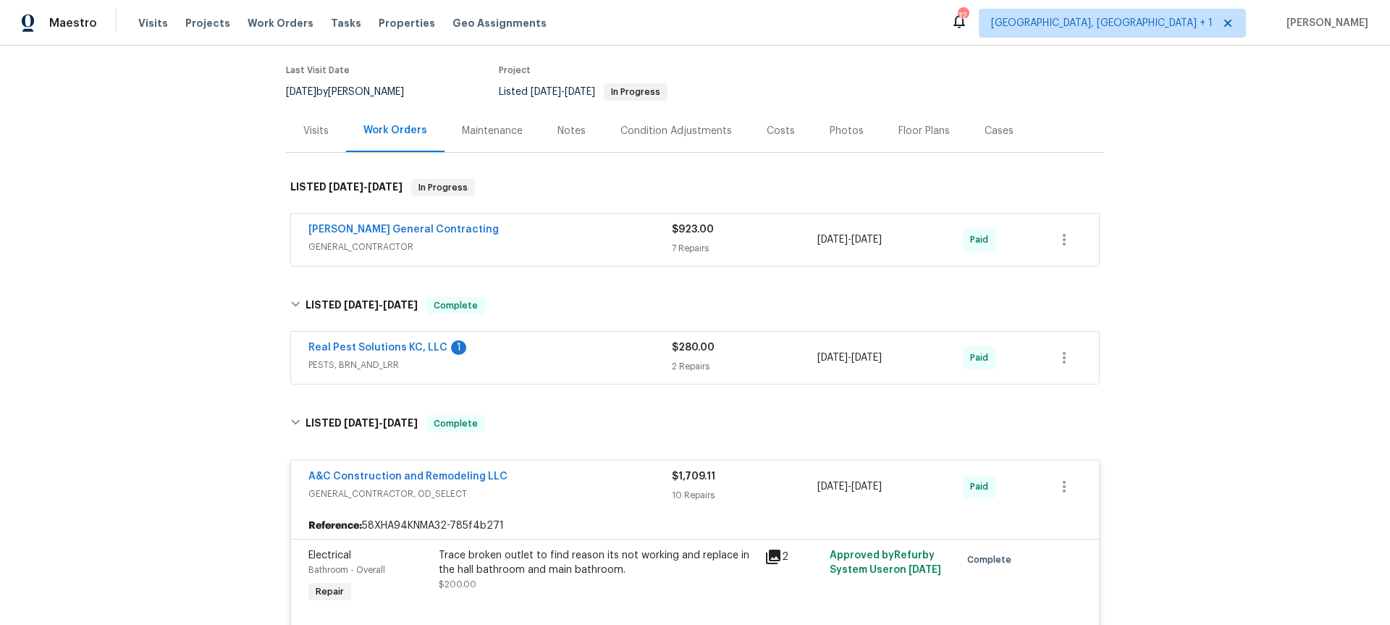
click at [537, 347] on div "Real Pest Solutions KC, LLC 1" at bounding box center [489, 348] width 363 height 17
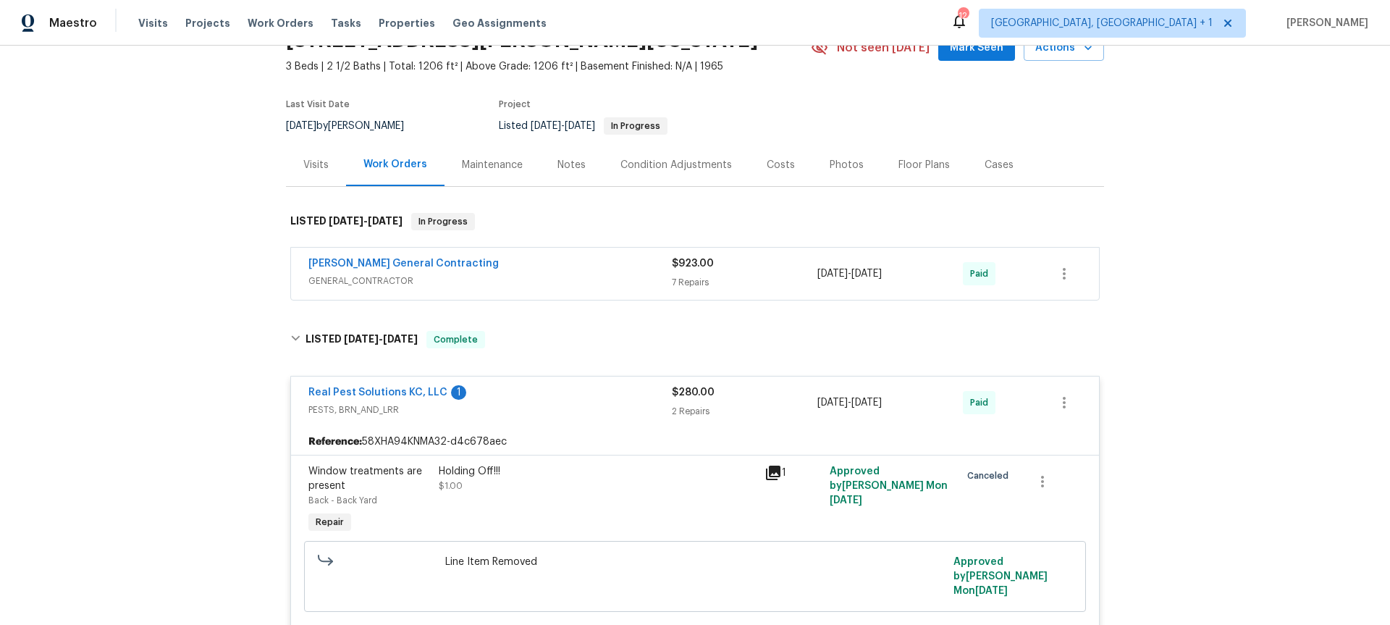
scroll to position [55, 0]
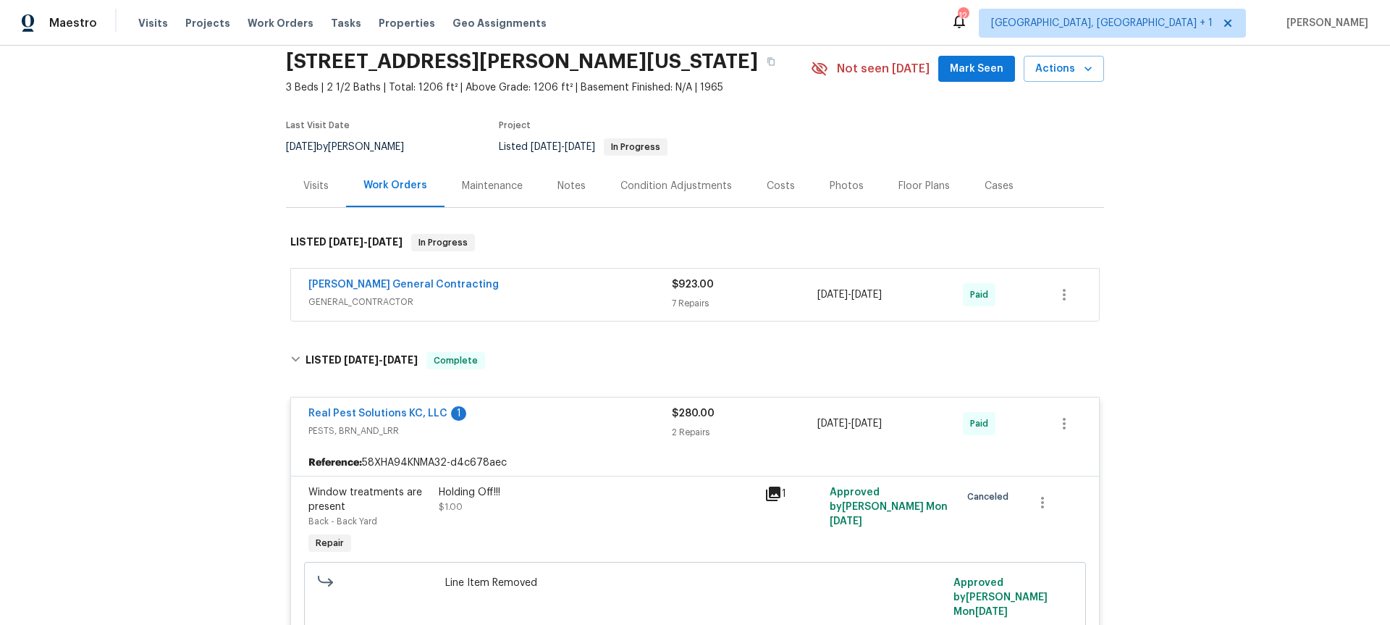
click at [523, 280] on div "[PERSON_NAME] General Contracting" at bounding box center [489, 285] width 363 height 17
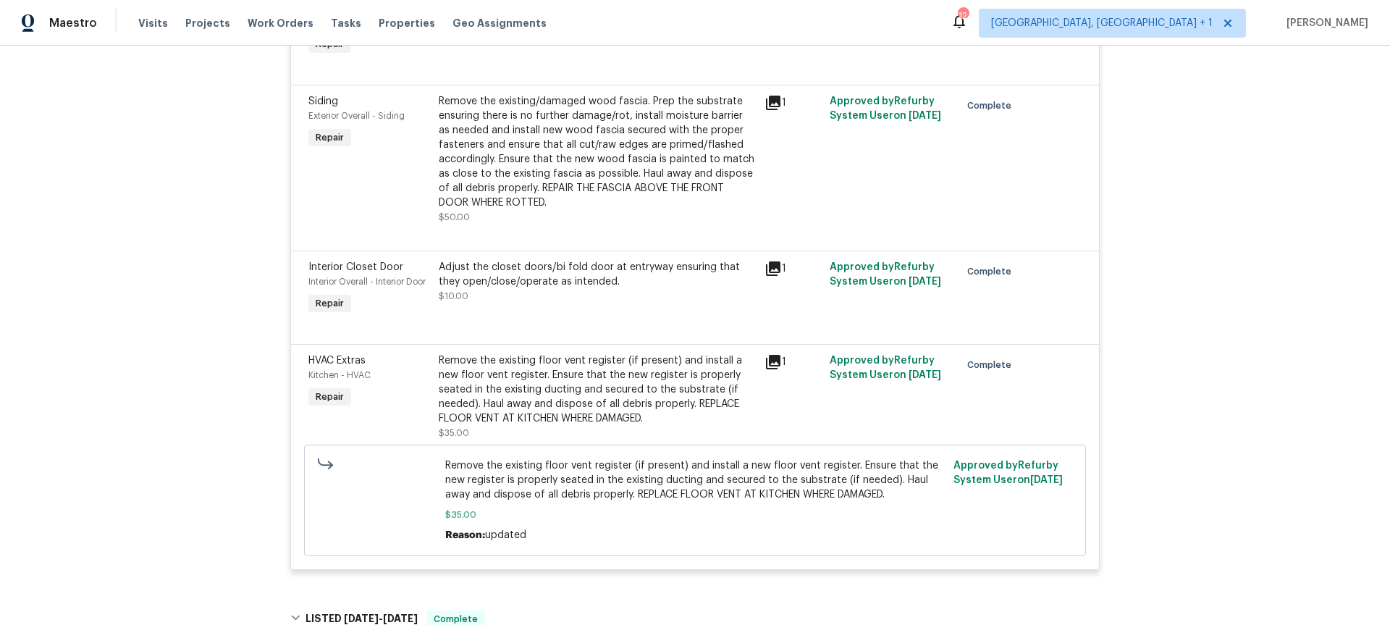
scroll to position [935, 0]
